Goal: Information Seeking & Learning: Learn about a topic

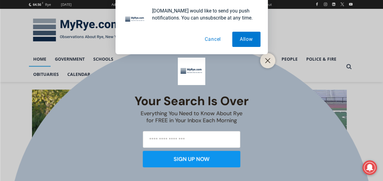
click at [215, 38] on button "Cancel" at bounding box center [212, 39] width 31 height 15
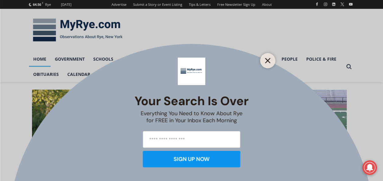
click at [268, 60] on line "Close" at bounding box center [267, 60] width 4 height 4
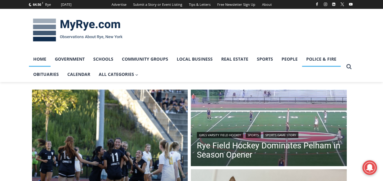
click at [317, 58] on link "Police & Fire" at bounding box center [321, 58] width 39 height 15
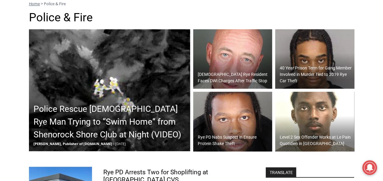
click at [100, 118] on h2 "Police Rescue [DEMOGRAPHIC_DATA] Rye Man Trying to “Swim Home” from Shenorock S…" at bounding box center [110, 122] width 155 height 38
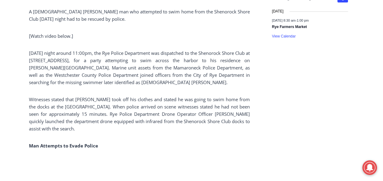
scroll to position [305, 0]
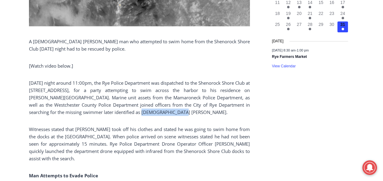
drag, startPoint x: 149, startPoint y: 112, endPoint x: 113, endPoint y: 111, distance: 36.6
click at [113, 111] on p "[DATE] night around 11:00pm, the Rye Police Department was dispatched to the Sh…" at bounding box center [139, 97] width 221 height 37
copy p "[PERSON_NAME]"
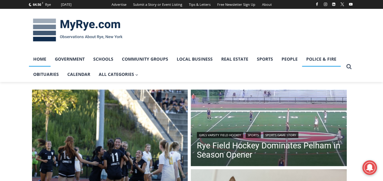
click at [317, 61] on link "Police & Fire" at bounding box center [321, 58] width 39 height 15
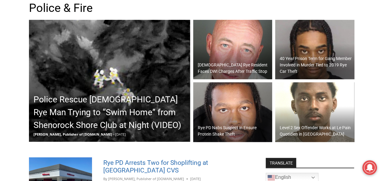
scroll to position [122, 0]
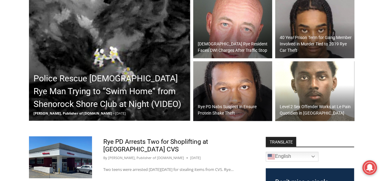
click at [103, 100] on h2 "Police Rescue [DEMOGRAPHIC_DATA] Rye Man Trying to “Swim Home” from Shenorock S…" at bounding box center [110, 91] width 155 height 38
